Goal: Task Accomplishment & Management: Use online tool/utility

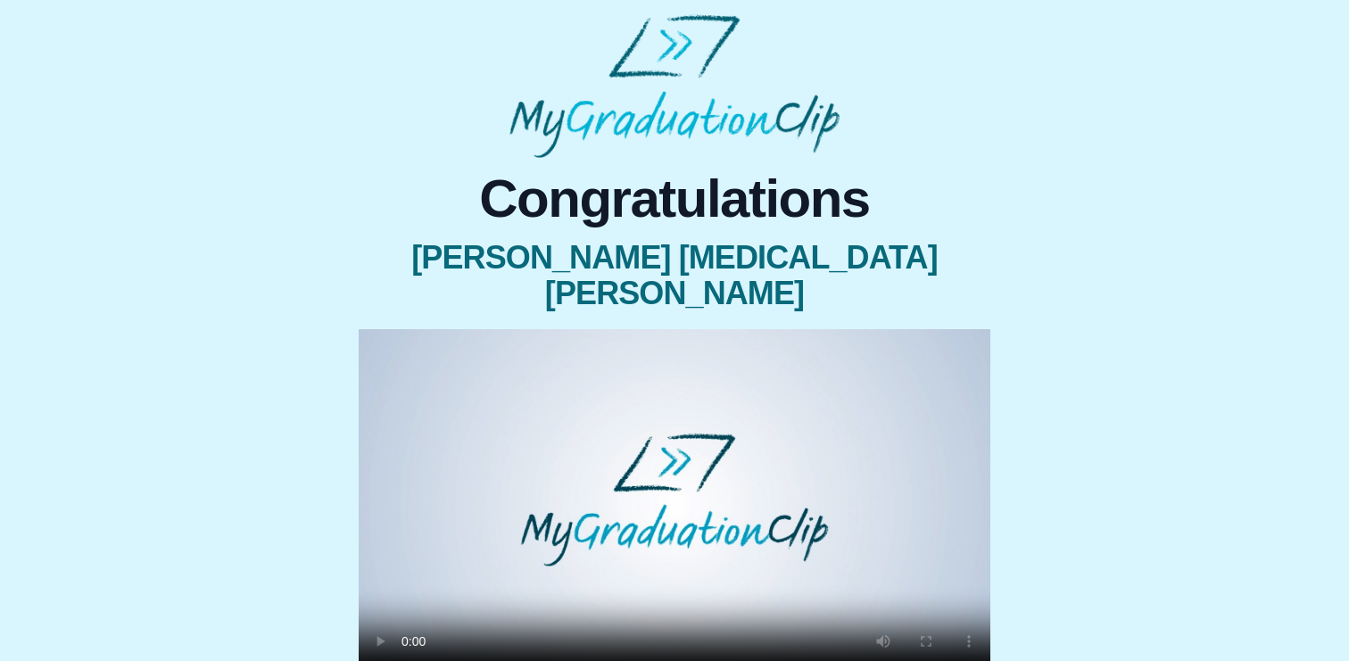
scroll to position [186, 0]
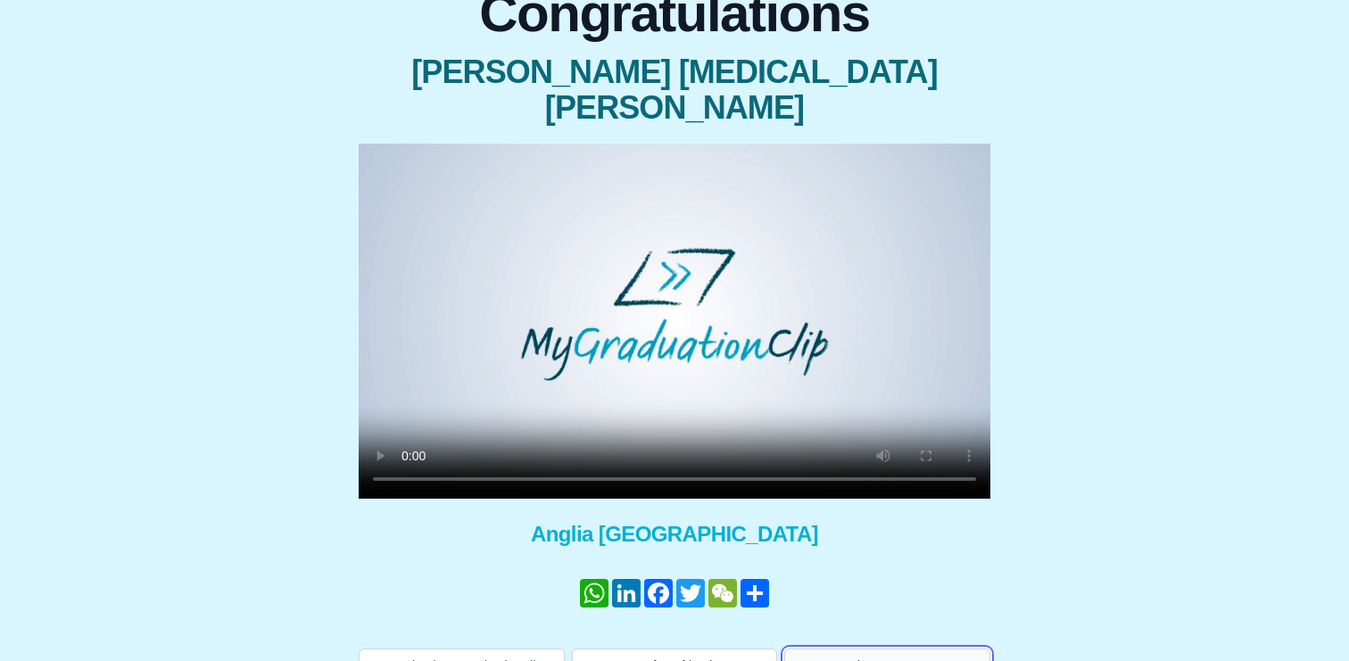
click at [832, 649] on button "Help me - FAQs!" at bounding box center [887, 666] width 206 height 34
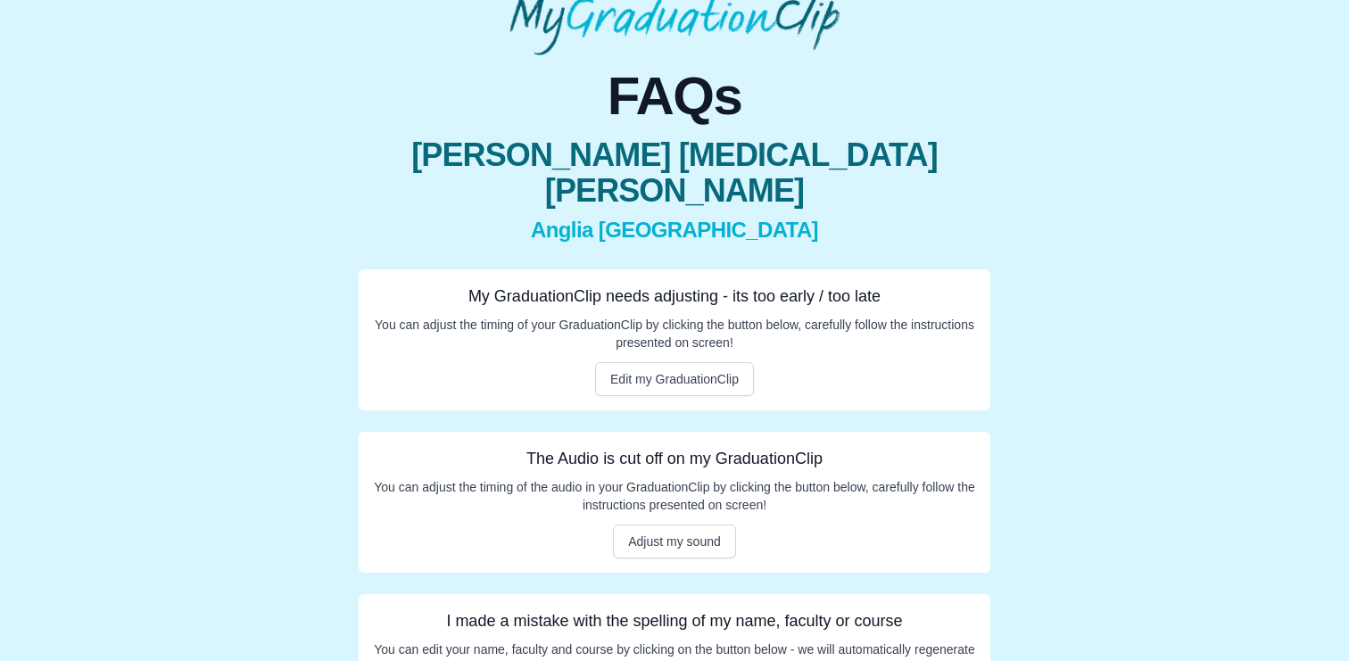
scroll to position [155, 0]
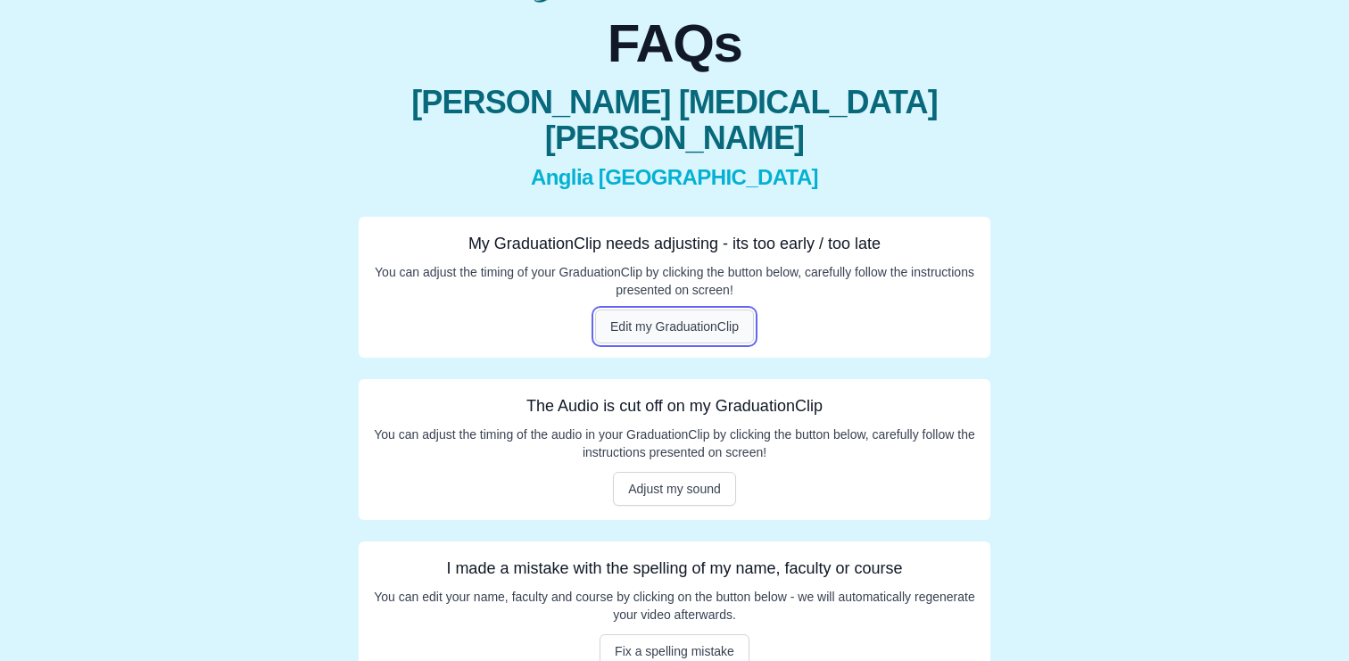
click at [713, 310] on button "Edit my GraduationClip" at bounding box center [674, 327] width 159 height 34
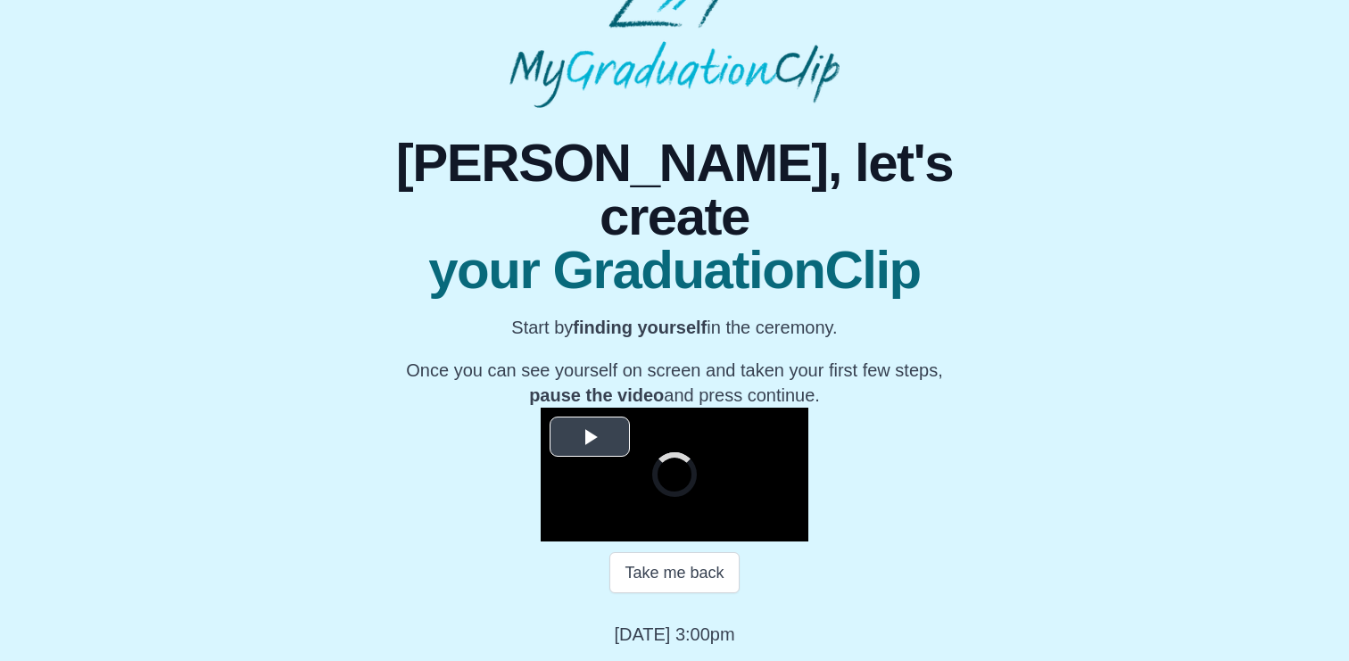
scroll to position [179, 0]
click at [590, 436] on span "Video Player" at bounding box center [590, 436] width 0 height 0
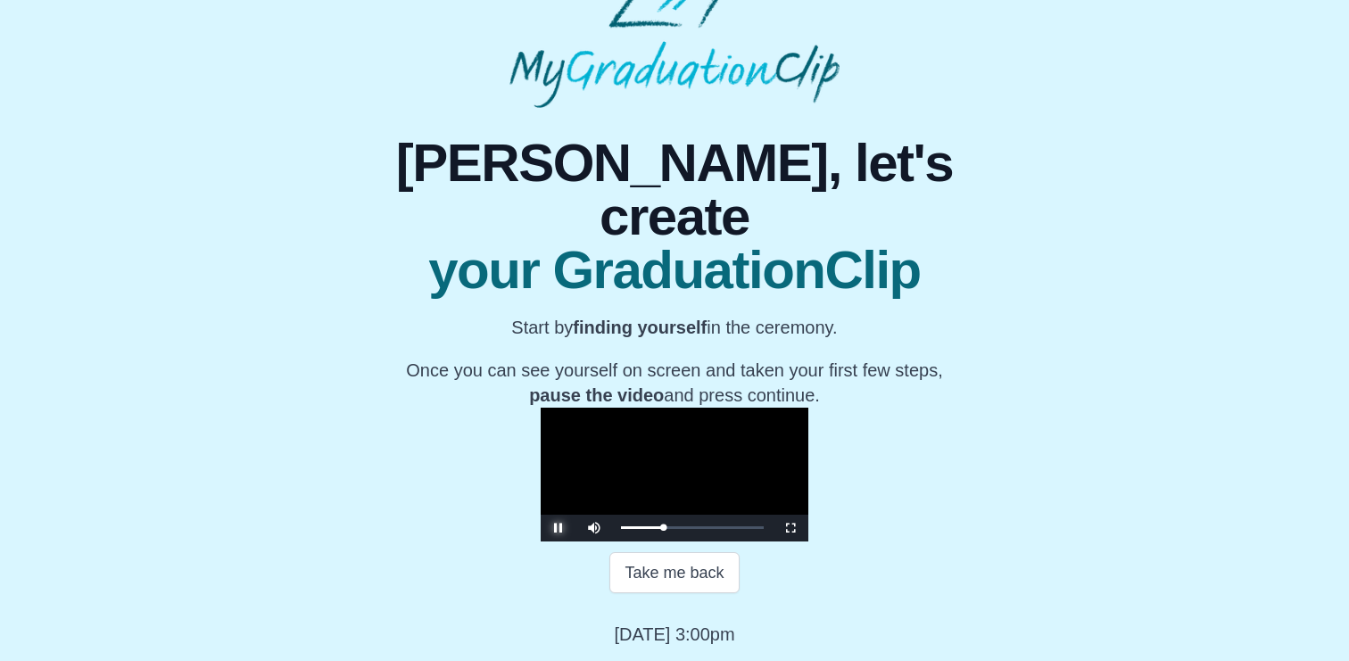
click at [559, 528] on span "Video Player" at bounding box center [559, 528] width 0 height 0
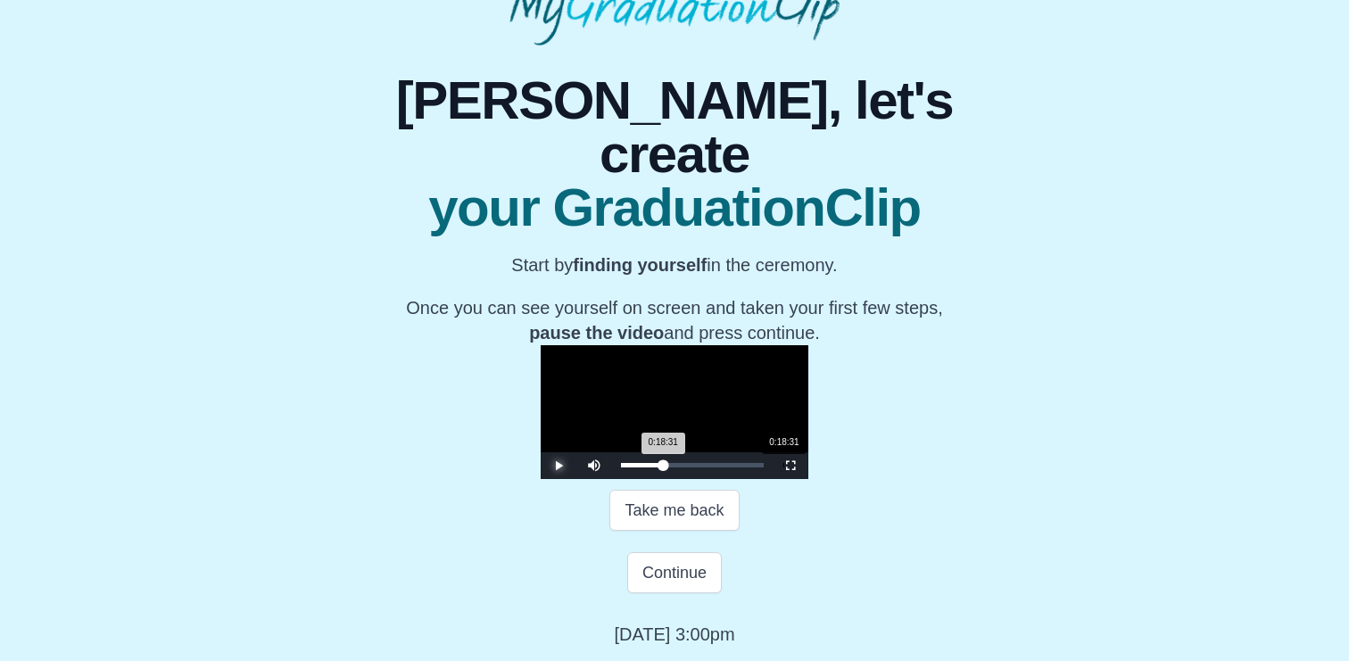
click at [621, 468] on div "0:18:31 Progress : 0%" at bounding box center [642, 465] width 42 height 4
click at [559, 466] on span "Video Player" at bounding box center [559, 466] width 0 height 0
click at [621, 468] on div "0:18:31 Progress : 0%" at bounding box center [642, 465] width 42 height 4
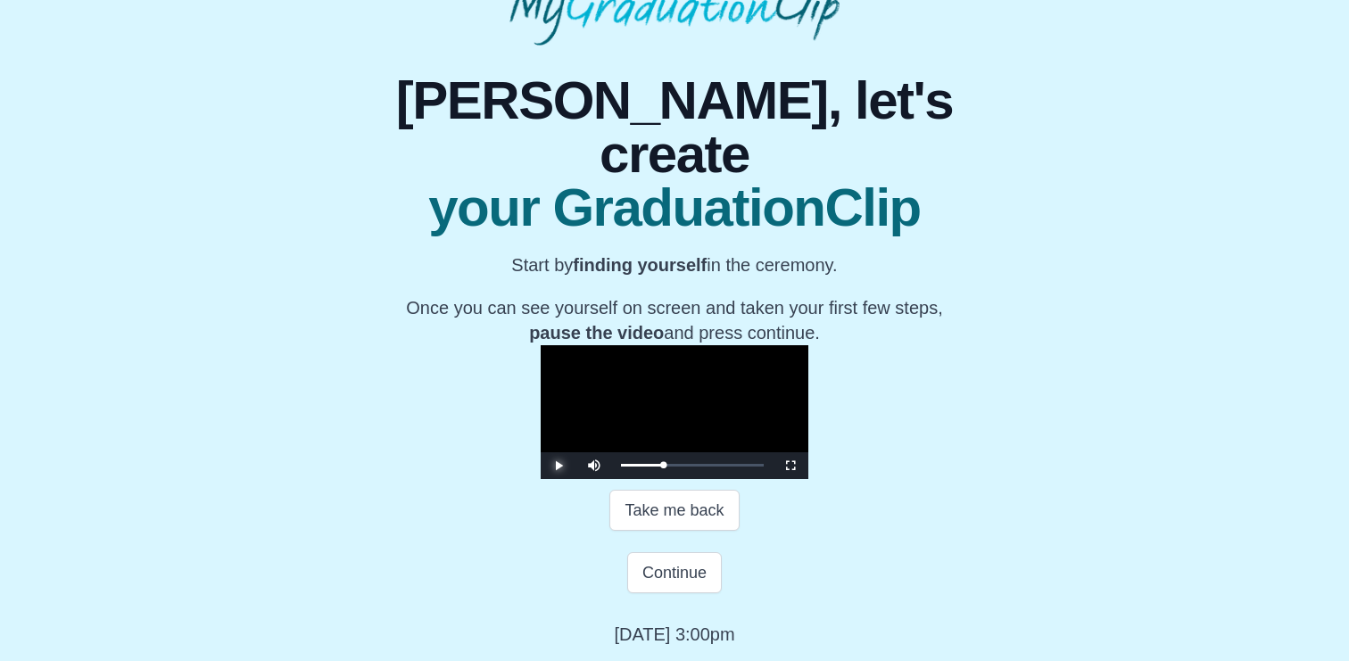
click at [559, 466] on span "Video Player" at bounding box center [559, 466] width 0 height 0
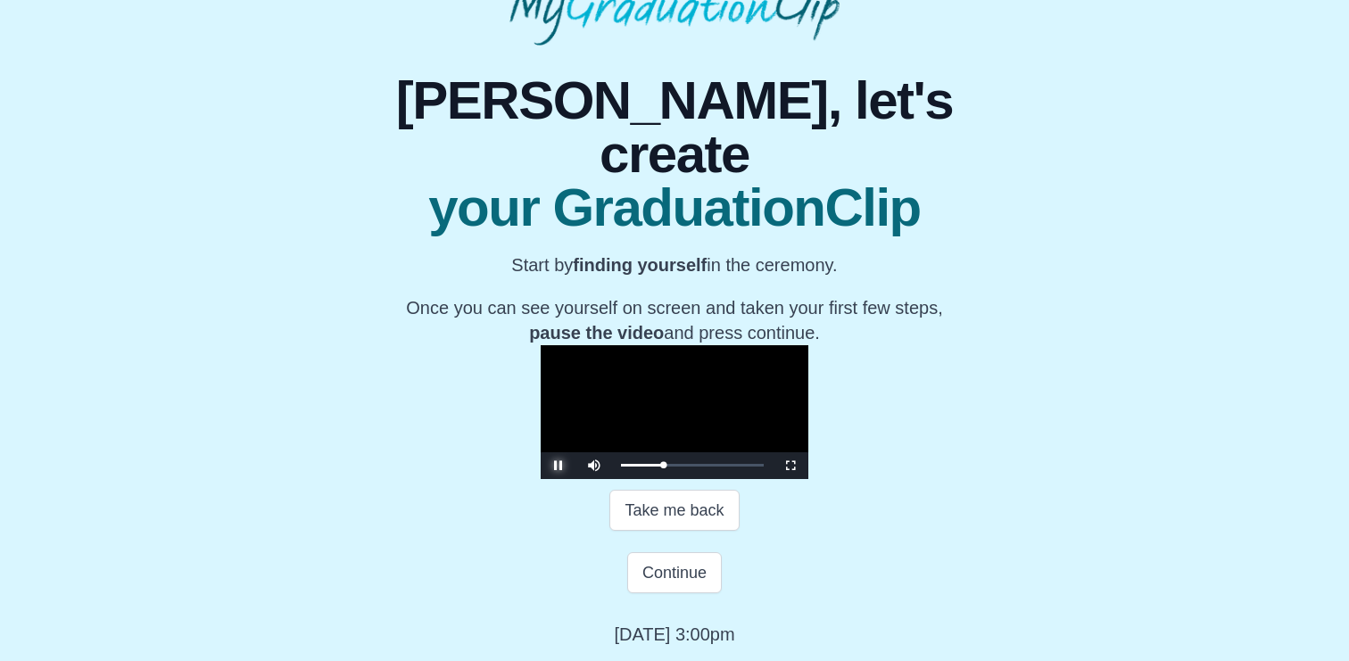
click at [559, 466] on span "Video Player" at bounding box center [559, 466] width 0 height 0
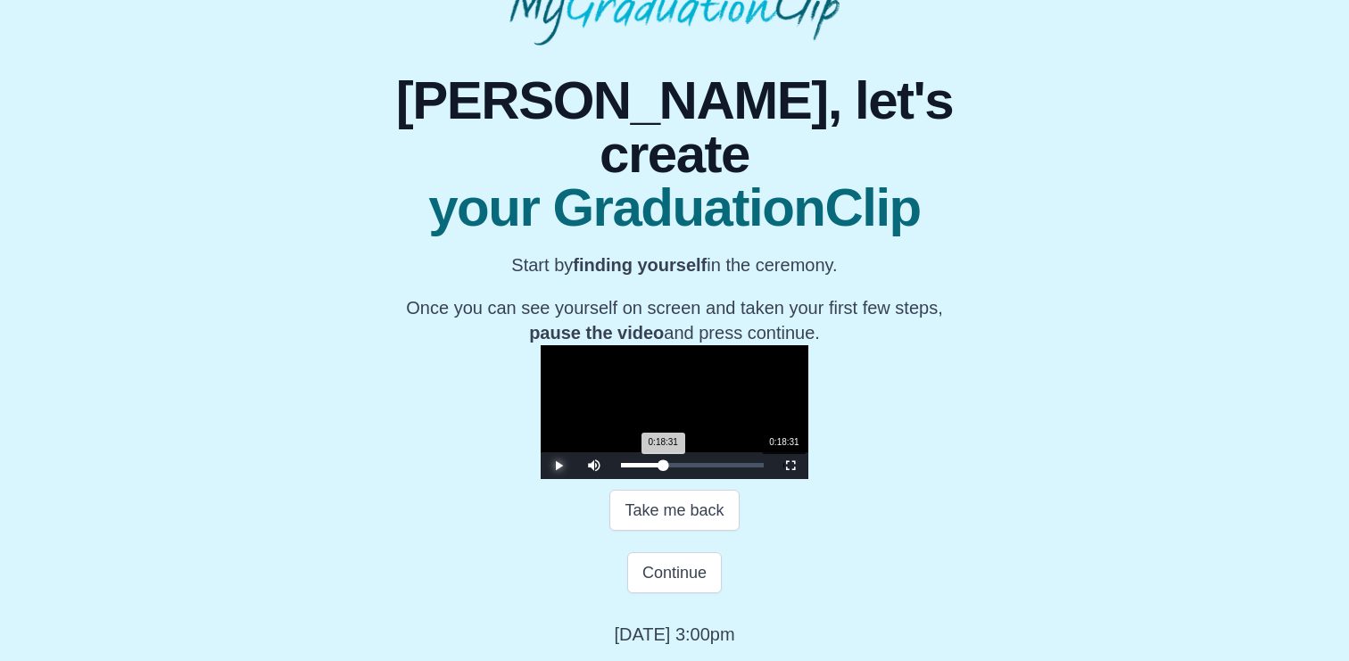
click at [621, 468] on div "0:18:31 Progress : 0%" at bounding box center [642, 465] width 42 height 4
click at [559, 466] on span "Video Player" at bounding box center [559, 466] width 0 height 0
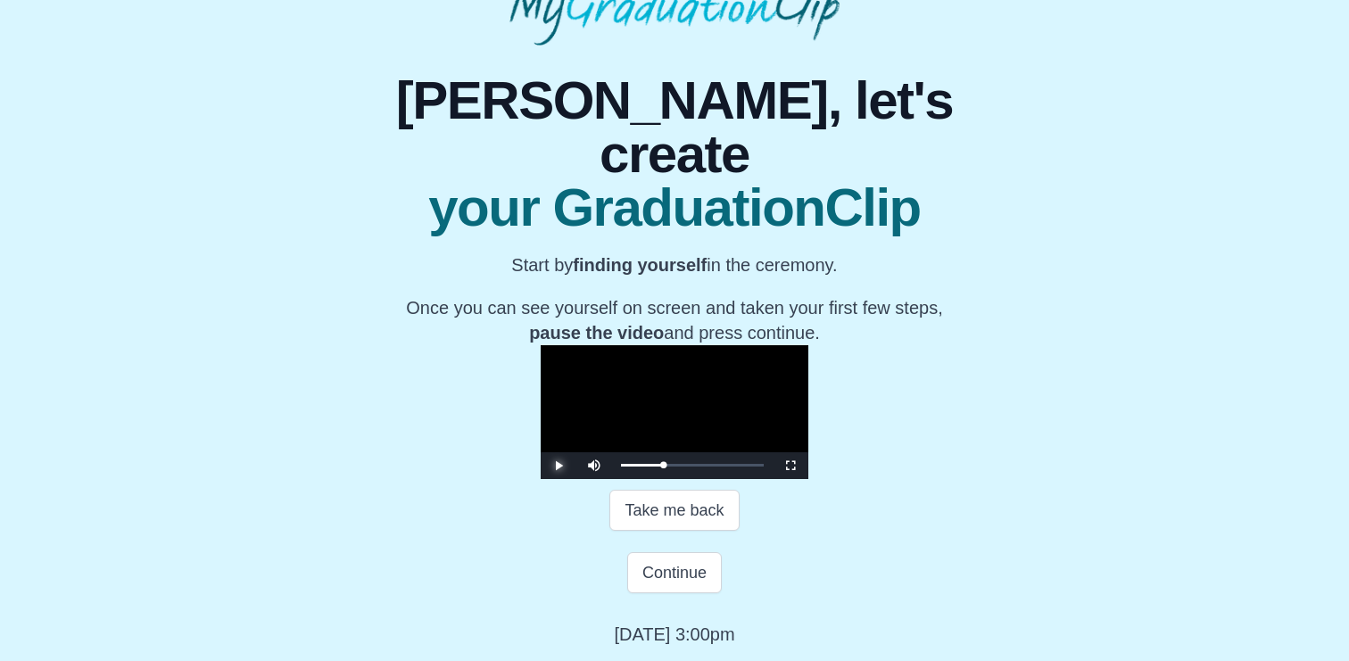
click at [559, 466] on span "Video Player" at bounding box center [559, 466] width 0 height 0
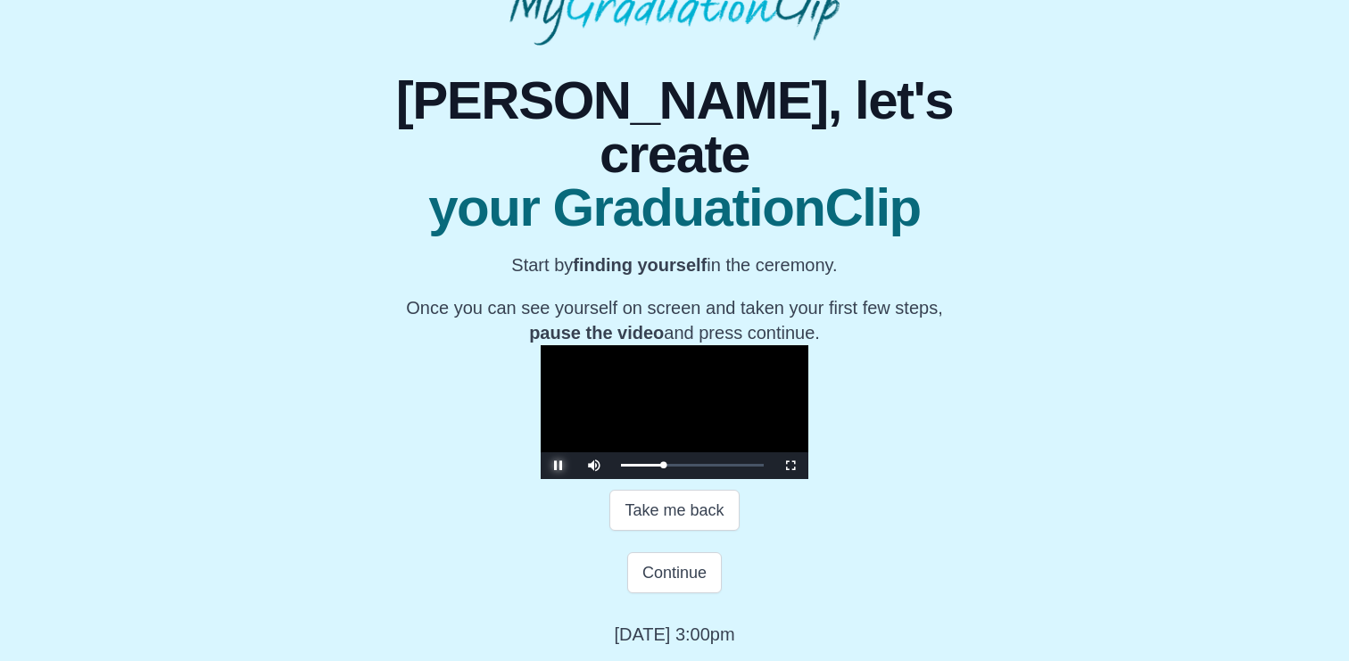
click at [559, 466] on span "Video Player" at bounding box center [559, 466] width 0 height 0
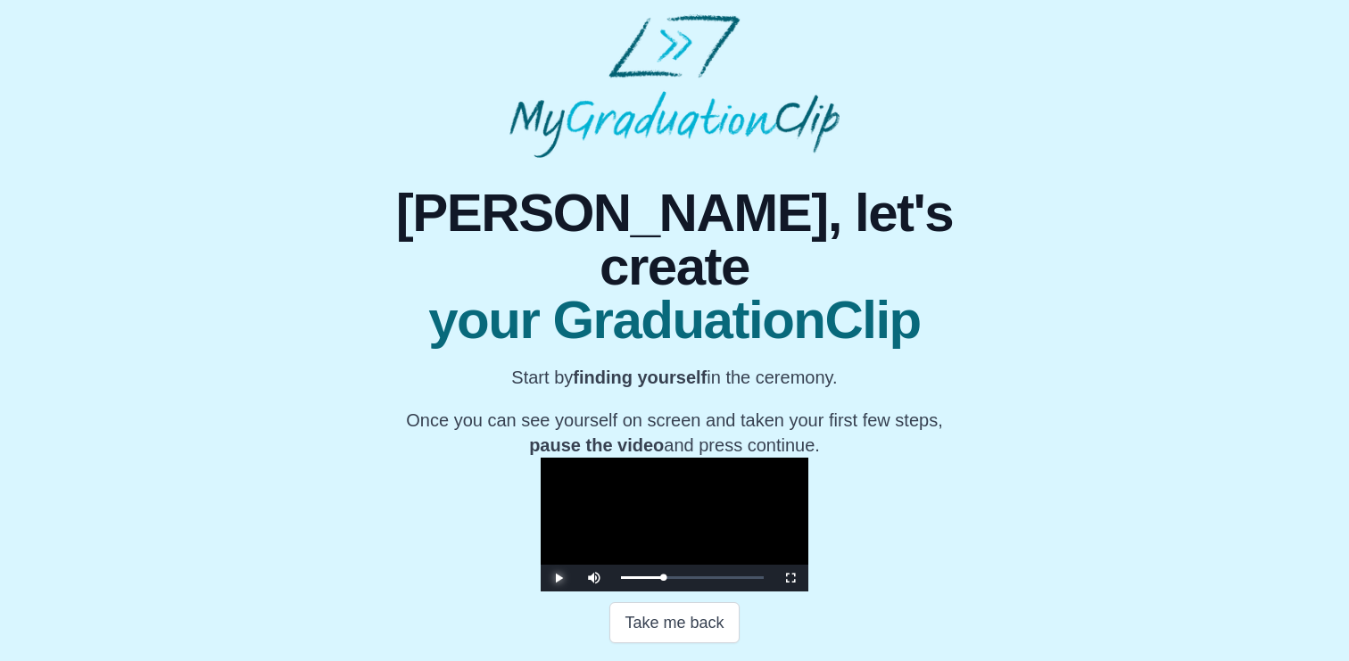
scroll to position [305, 0]
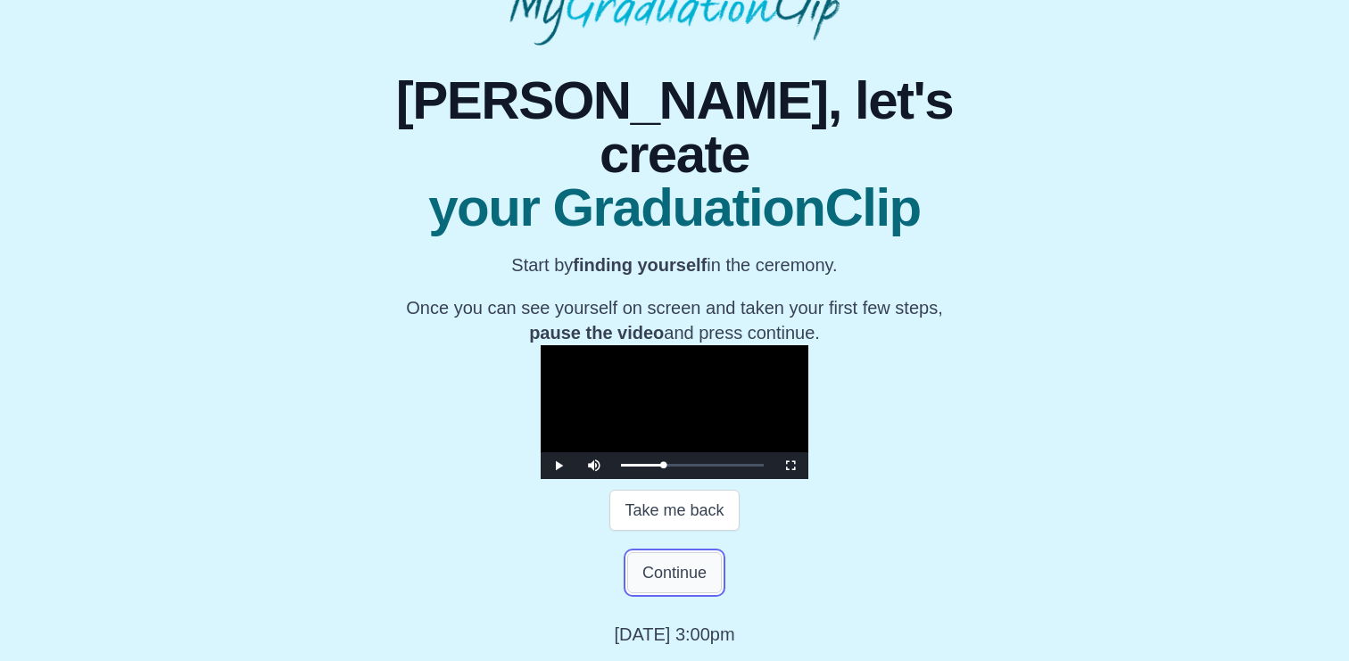
click at [683, 563] on button "Continue" at bounding box center [674, 572] width 95 height 41
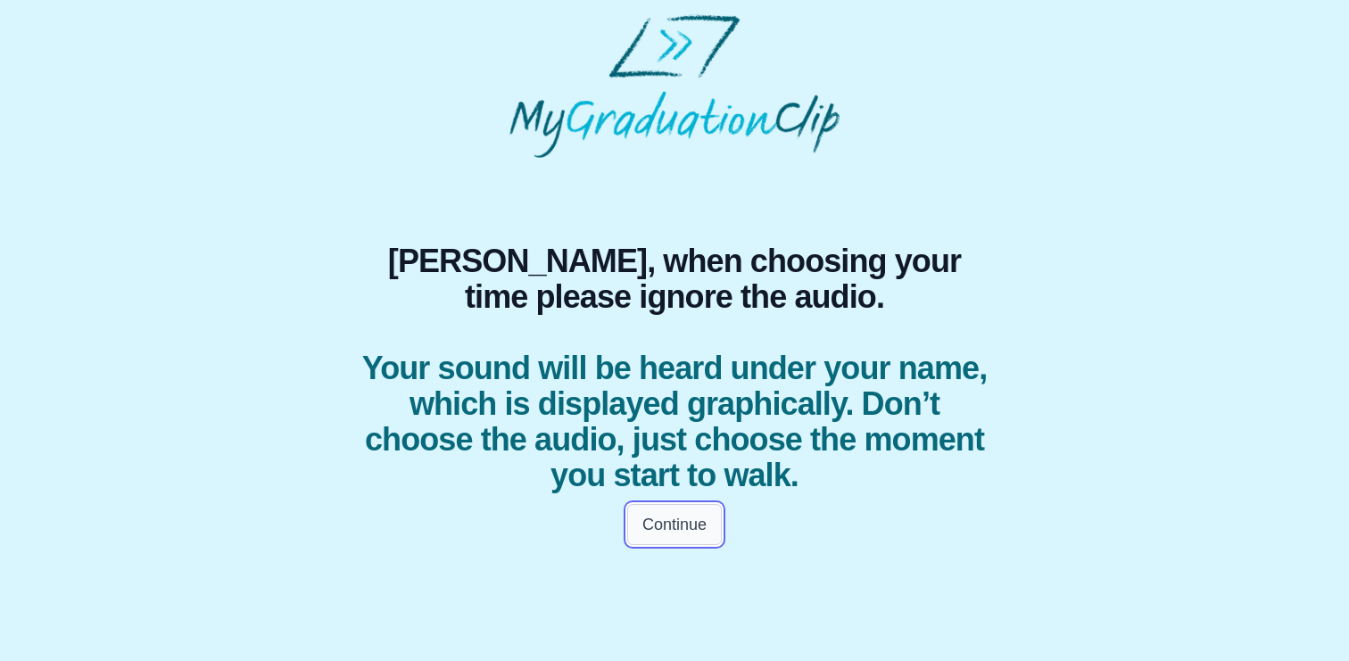
click at [679, 520] on button "Continue" at bounding box center [674, 524] width 95 height 41
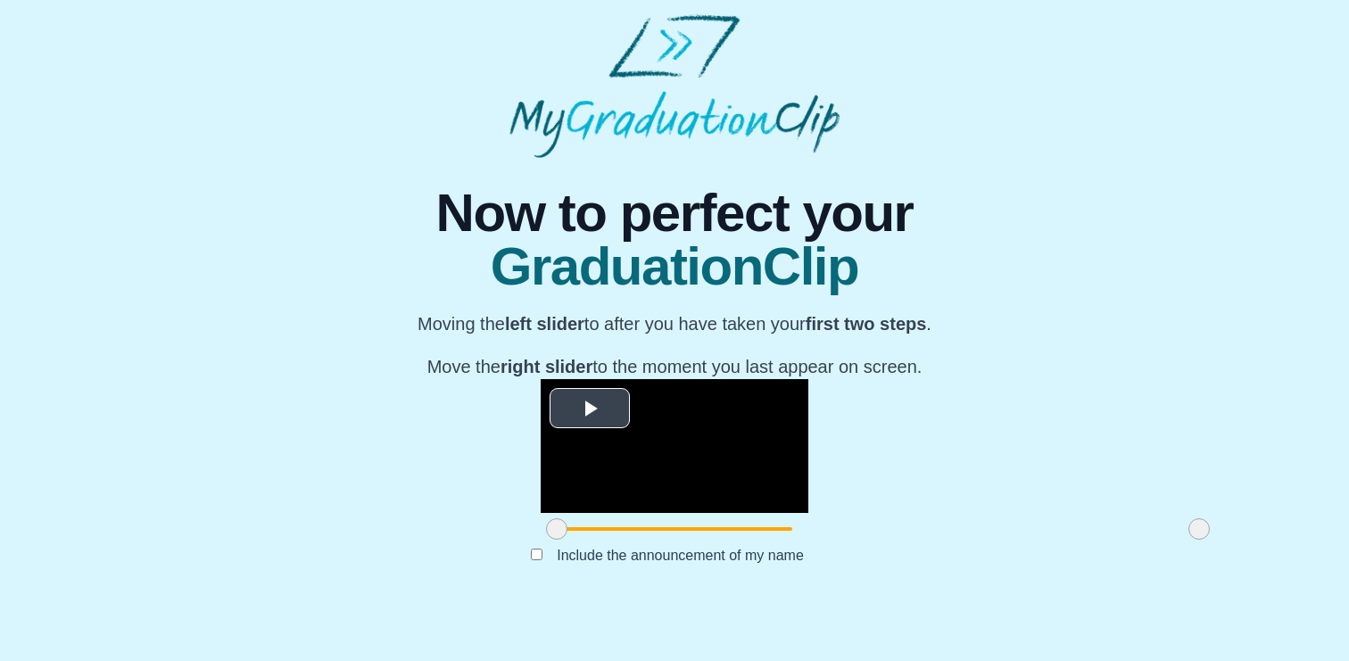
scroll to position [200, 0]
click at [590, 408] on span "Video Player" at bounding box center [590, 408] width 0 height 0
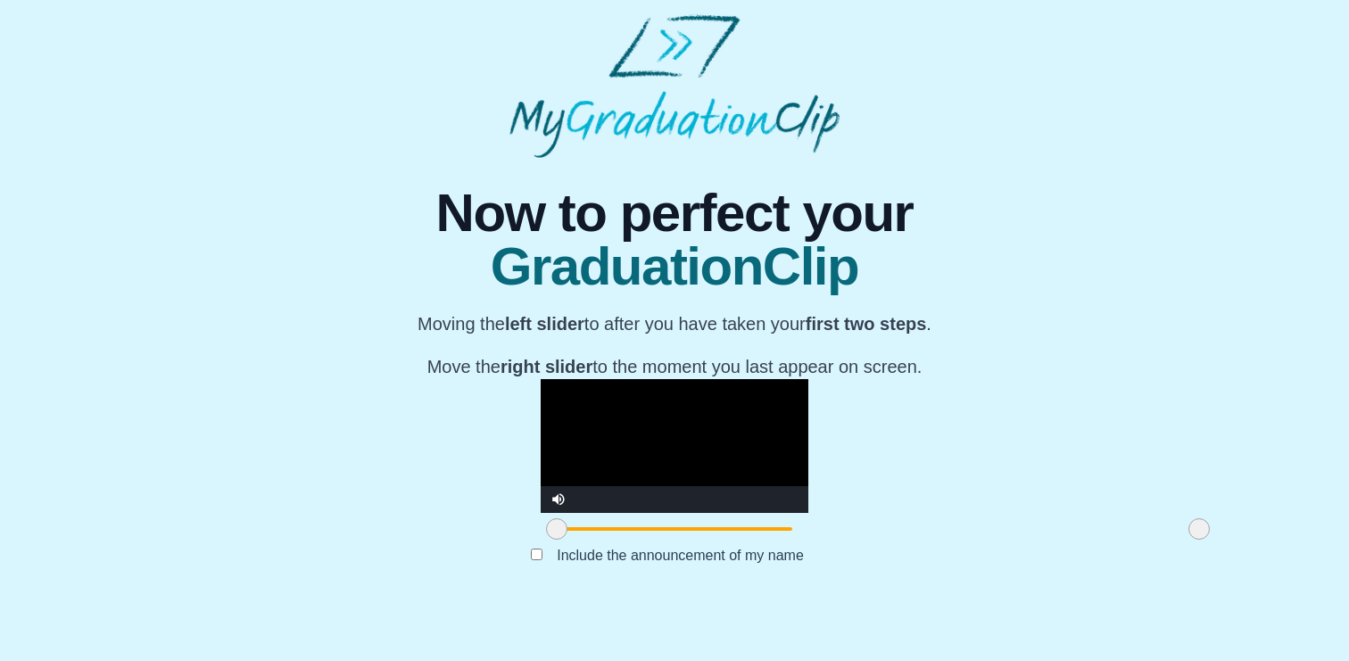
click at [549, 452] on video "Video Player" at bounding box center [675, 446] width 268 height 134
click at [594, 433] on video "Video Player" at bounding box center [675, 446] width 268 height 134
click at [619, 433] on video "Video Player" at bounding box center [675, 446] width 268 height 134
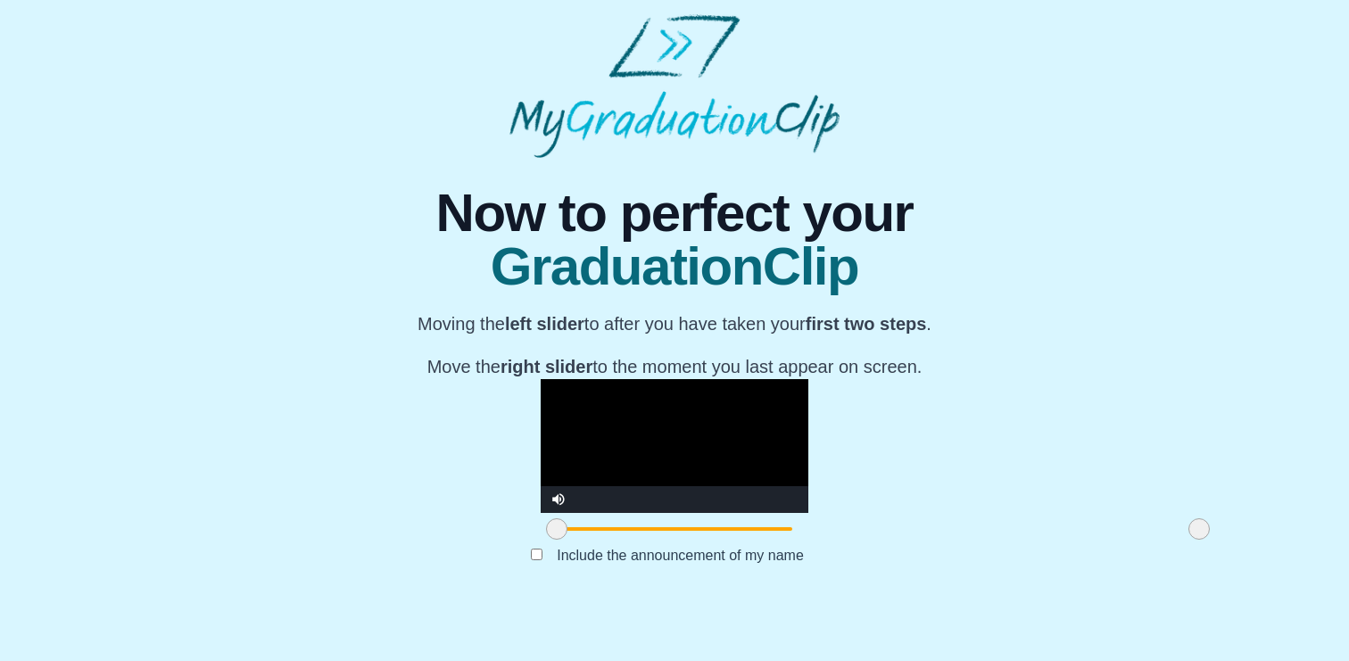
click at [619, 433] on video "Video Player" at bounding box center [675, 446] width 268 height 134
click at [622, 436] on video "Video Player" at bounding box center [675, 446] width 268 height 134
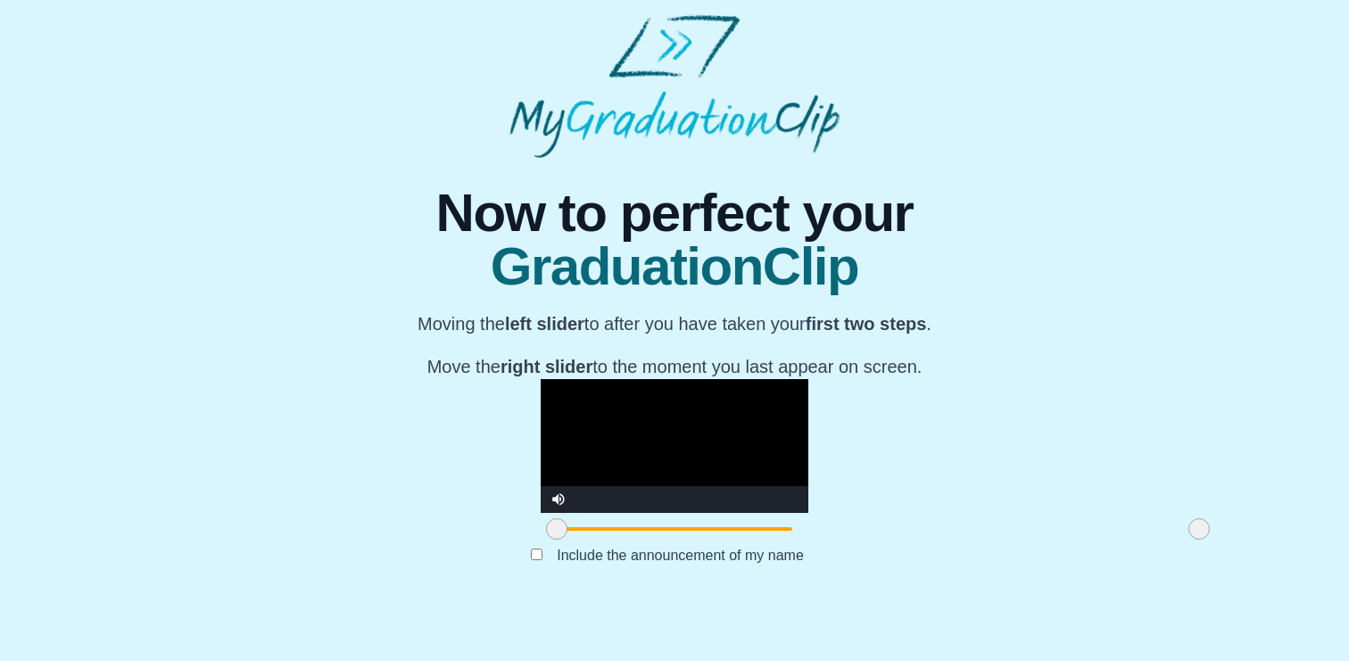
click at [622, 436] on video "Video Player" at bounding box center [675, 446] width 268 height 134
drag, startPoint x: 992, startPoint y: 576, endPoint x: 1039, endPoint y: 575, distance: 46.4
click at [1039, 575] on div "**********" at bounding box center [674, 379] width 1321 height 443
drag, startPoint x: 356, startPoint y: 570, endPoint x: 545, endPoint y: 574, distance: 189.2
click at [734, 540] on span at bounding box center [744, 528] width 21 height 21
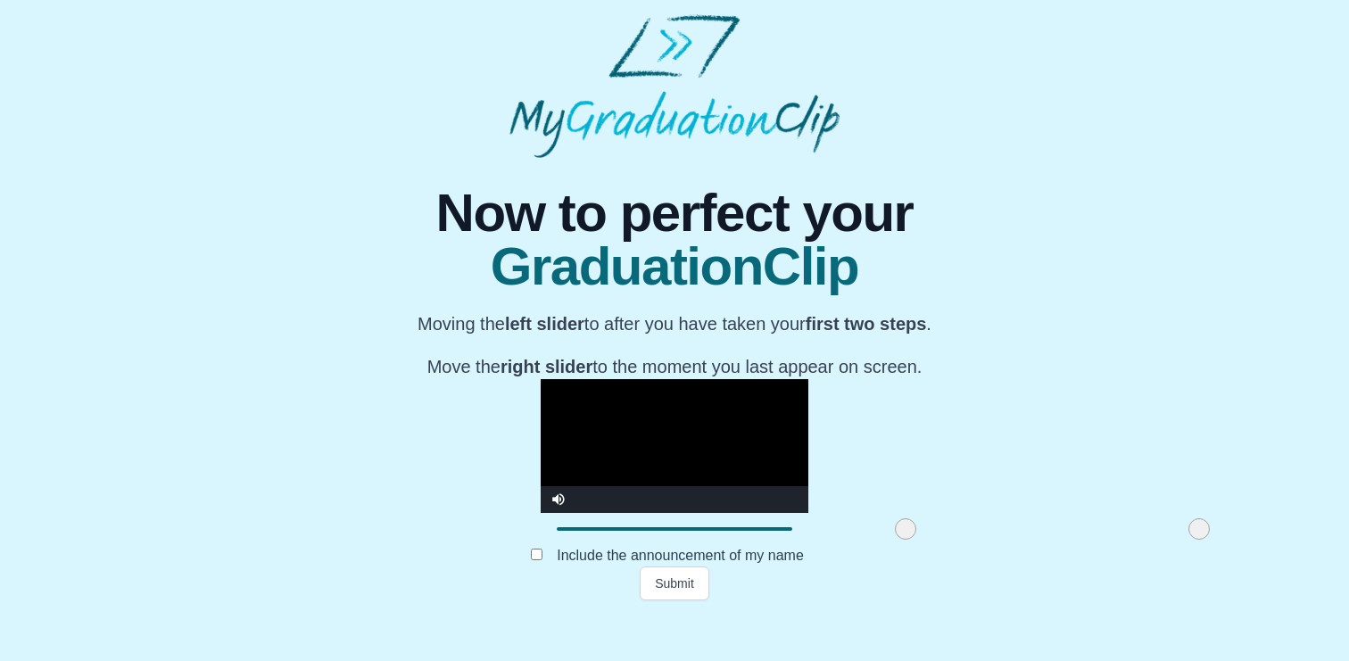
drag, startPoint x: 545, startPoint y: 573, endPoint x: 709, endPoint y: 573, distance: 163.3
click at [895, 540] on span at bounding box center [905, 528] width 21 height 21
drag, startPoint x: 709, startPoint y: 573, endPoint x: 487, endPoint y: 552, distance: 222.3
click at [541, 545] on div "**********" at bounding box center [675, 462] width 268 height 166
drag, startPoint x: 487, startPoint y: 569, endPoint x: 531, endPoint y: 565, distance: 44.0
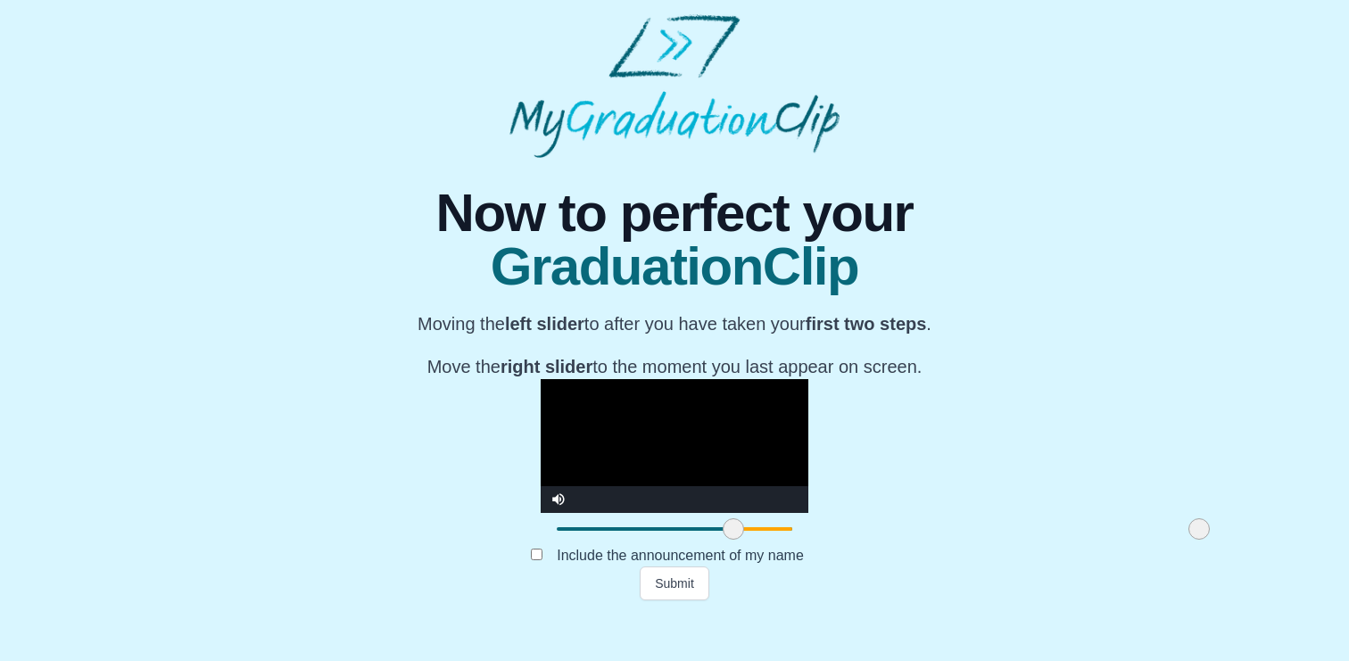
click at [723, 540] on span at bounding box center [733, 528] width 21 height 21
click at [671, 601] on button "Submit" at bounding box center [675, 584] width 70 height 34
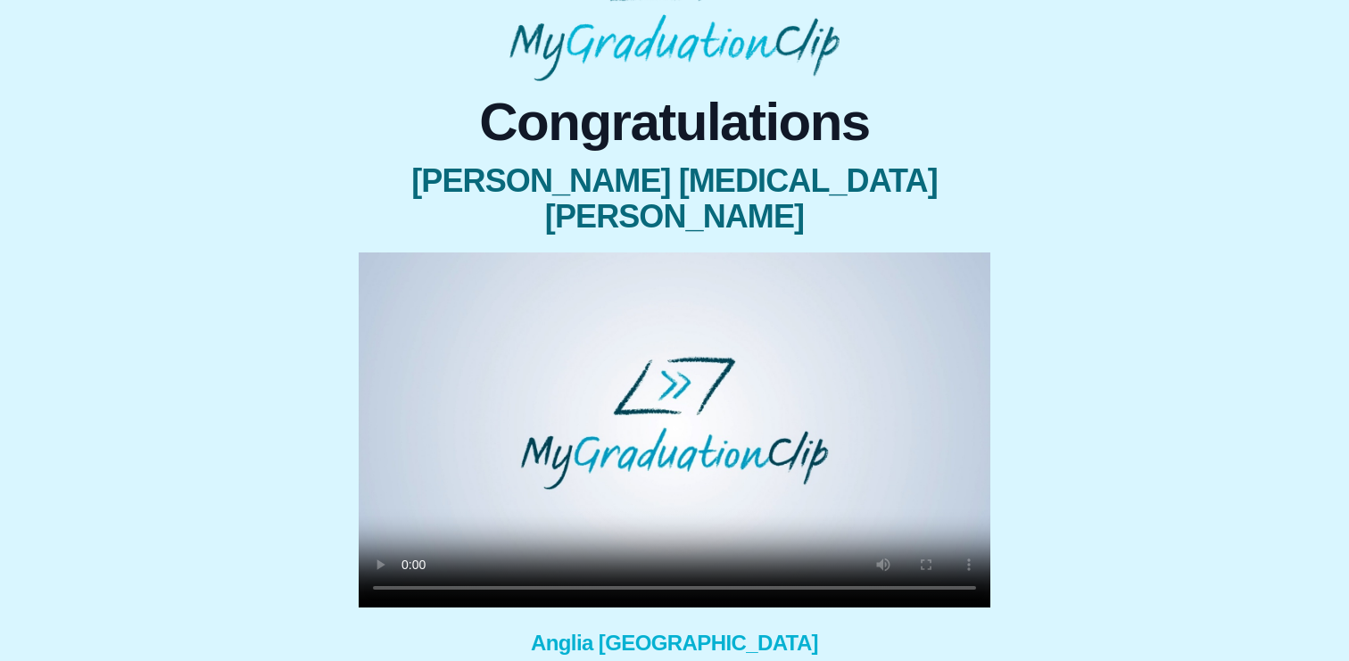
scroll to position [66, 0]
